Goal: Information Seeking & Learning: Learn about a topic

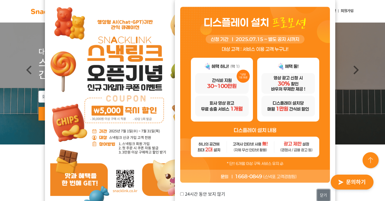
click at [318, 193] on button "닫기" at bounding box center [323, 195] width 13 height 11
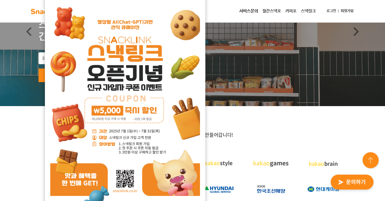
scroll to position [128, 0]
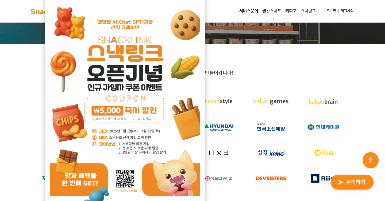
click at [218, 76] on span "업계의 리더 기업들과 함께 만들어갑니다!" at bounding box center [192, 72] width 81 height 7
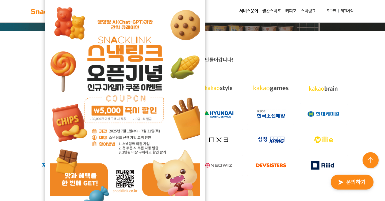
scroll to position [144, 0]
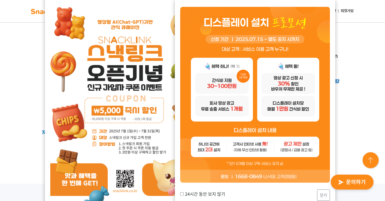
scroll to position [182, 0]
click at [213, 190] on div "24시간 동안 보지 않기 닫기" at bounding box center [255, 195] width 150 height 11
click at [213, 193] on label "24시간 동안 보지 않기" at bounding box center [202, 194] width 45 height 6
click at [183, 193] on input "24시간 동안 보지 않기" at bounding box center [181, 194] width 3 height 3
checkbox input "true"
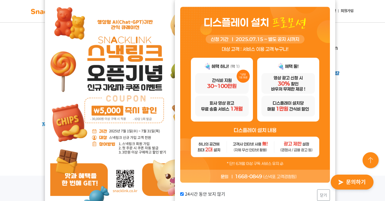
click at [331, 194] on img "button" at bounding box center [352, 182] width 52 height 25
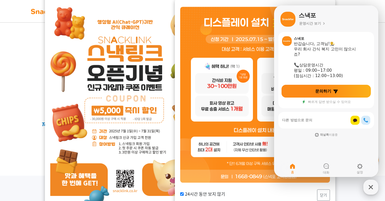
click at [370, 187] on icon "button" at bounding box center [370, 187] width 4 height 4
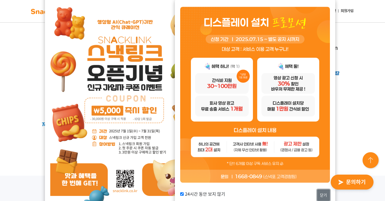
click at [324, 193] on button "닫기" at bounding box center [323, 195] width 13 height 11
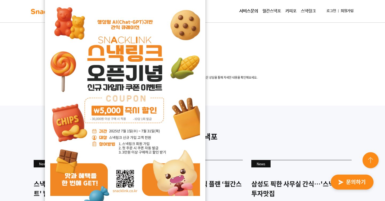
scroll to position [1362, 0]
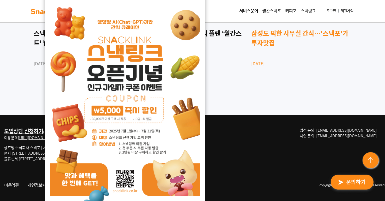
scroll to position [1450, 0]
click at [265, 48] on div "삼성도 픽한 사무실 간식…'스낵포'가 투자맛집" at bounding box center [301, 37] width 100 height 19
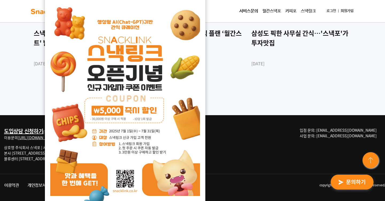
click at [299, 48] on div "언론속의 스낵포 News 스낵포, '2023 직장인 간식 생활 리포트' 발행 [DATE] News 스낵포, 택배 구독형 간식 플랜 ‘월간스낵포…" at bounding box center [192, 35] width 334 height 109
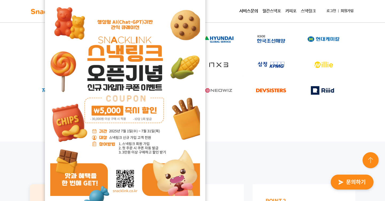
scroll to position [0, 0]
